Goal: Task Accomplishment & Management: Manage account settings

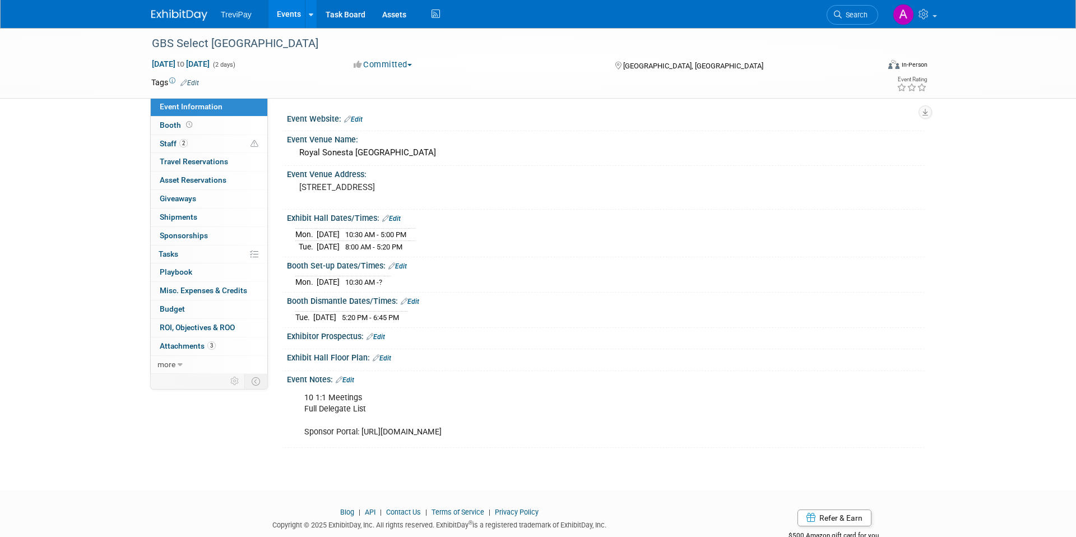
click at [205, 20] on img at bounding box center [179, 15] width 56 height 11
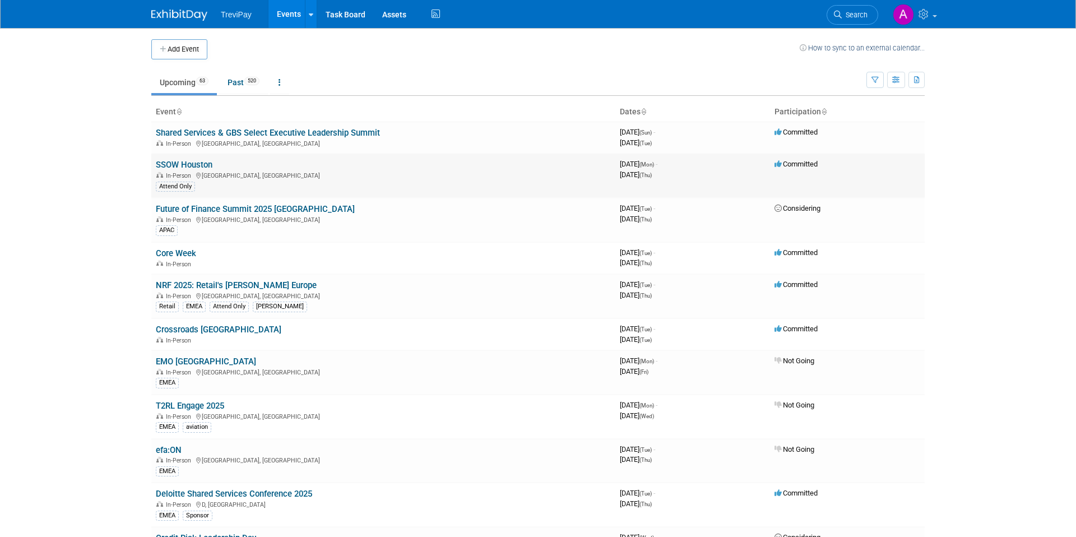
click at [201, 162] on link "SSOW Houston" at bounding box center [184, 165] width 57 height 10
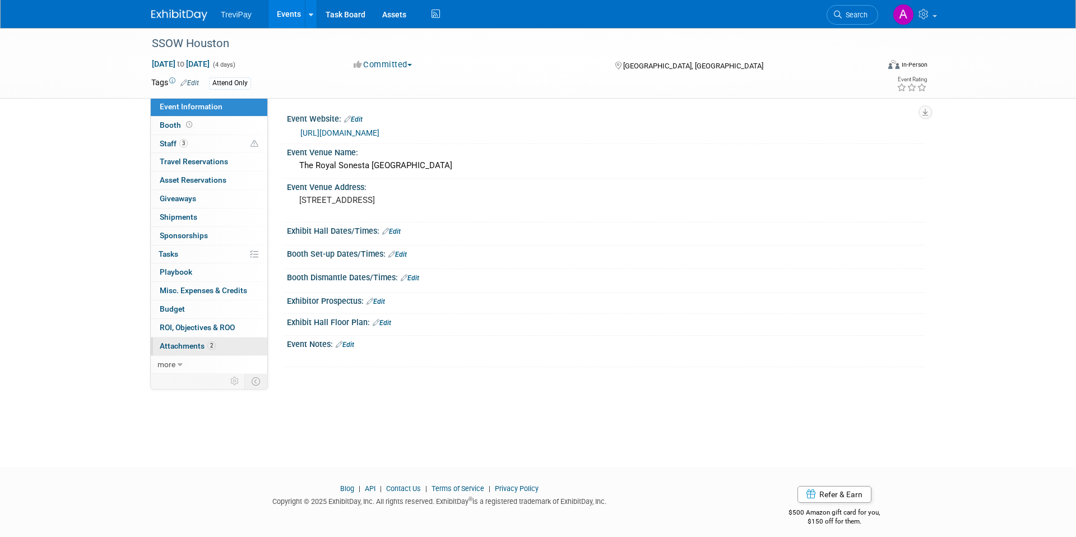
click at [204, 342] on span "Attachments 2" at bounding box center [188, 345] width 56 height 9
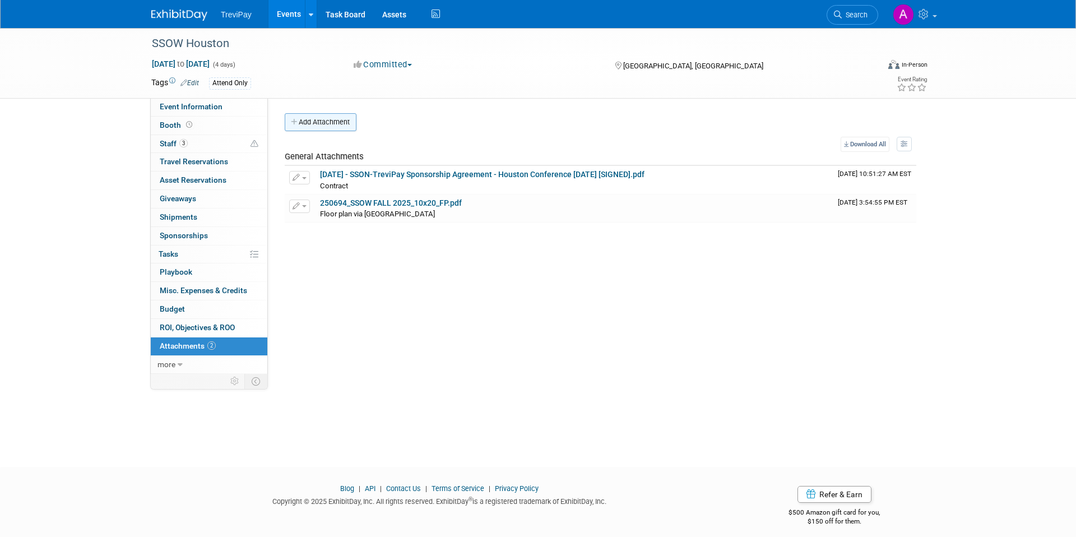
click at [326, 121] on button "Add Attachment" at bounding box center [321, 122] width 72 height 18
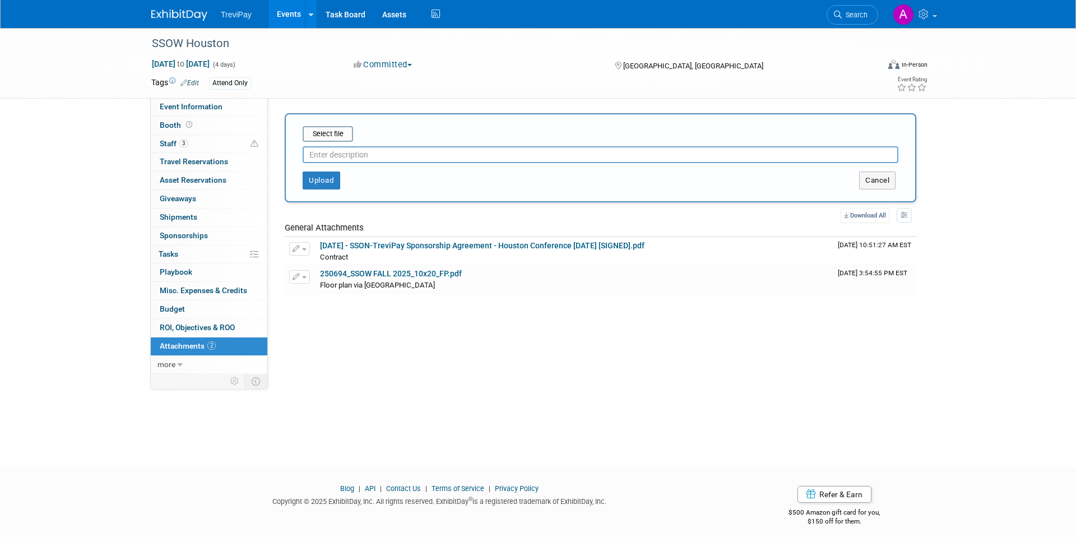
click at [327, 154] on input "text" at bounding box center [601, 154] width 596 height 17
click at [331, 140] on input "file" at bounding box center [285, 133] width 133 height 13
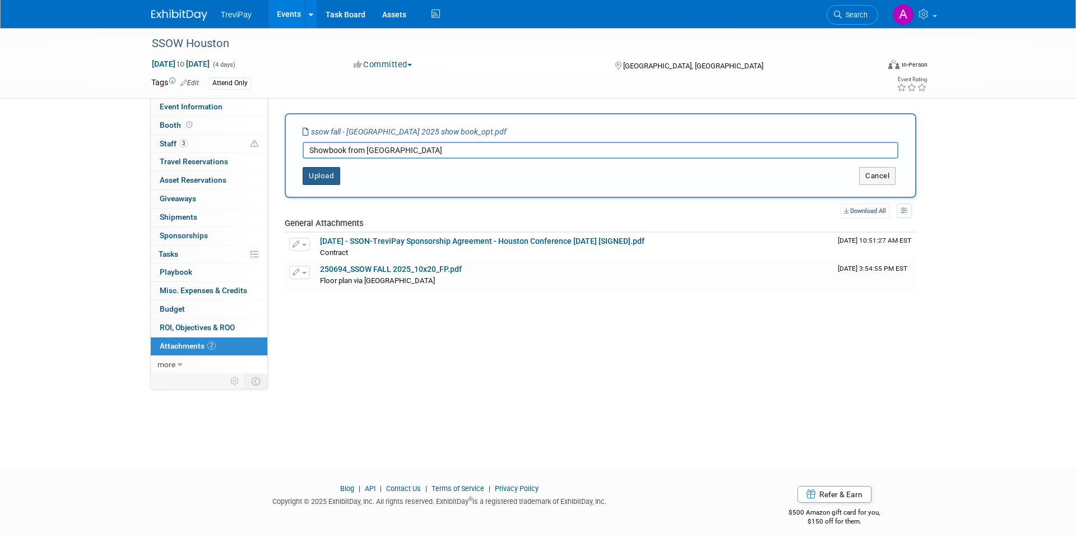
type input "Showbook from [GEOGRAPHIC_DATA]"
click at [317, 181] on button "Upload" at bounding box center [322, 176] width 38 height 18
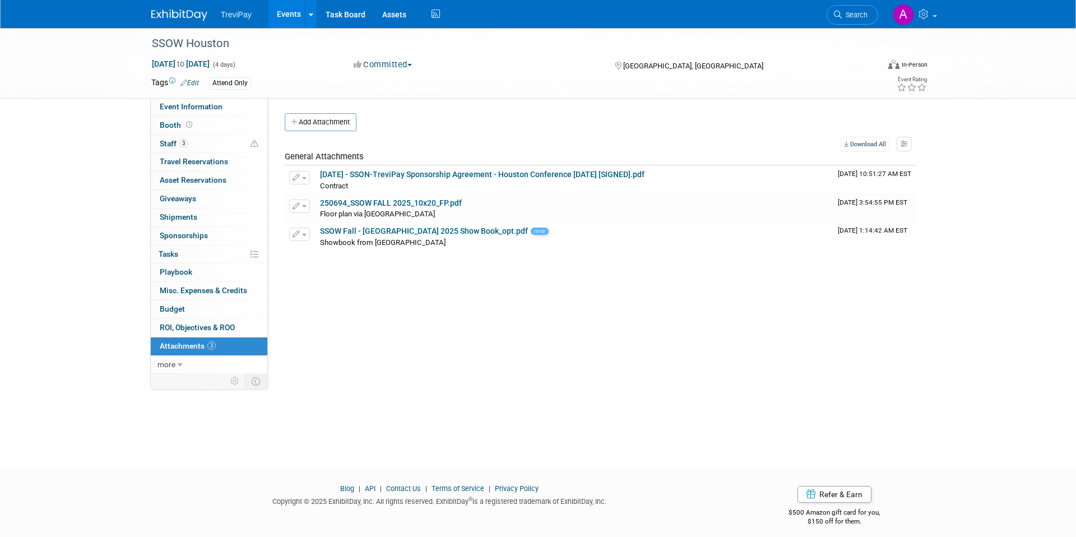
click at [788, 71] on div "[DATE] to [DATE] (4 days) [DATE] to [DATE] Committed Committed Considering Not …" at bounding box center [539, 66] width 793 height 17
